Goal: Complete application form: Complete application form

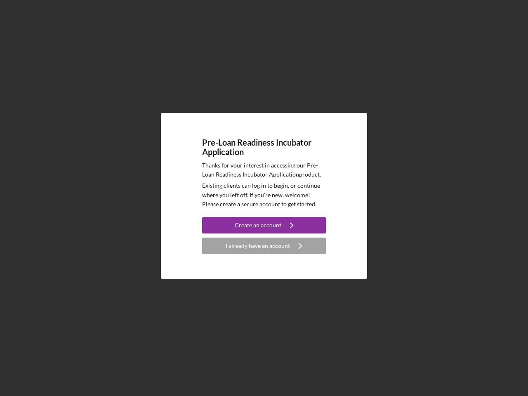
click at [264, 198] on p "Existing clients can log in to begin, or continue where you left off. If you're…" at bounding box center [264, 195] width 124 height 28
click at [264, 225] on div "Create an account" at bounding box center [258, 225] width 47 height 17
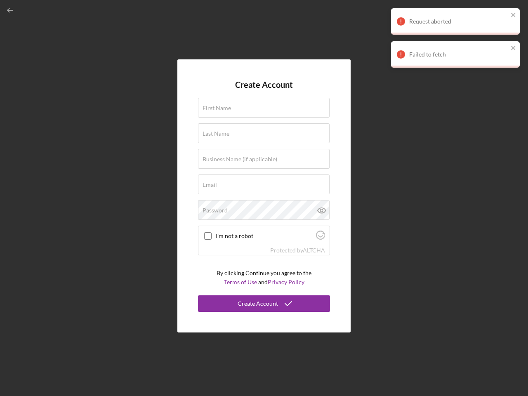
click at [264, 246] on div "Protected by [PERSON_NAME]" at bounding box center [263, 250] width 131 height 9
